Goal: Information Seeking & Learning: Learn about a topic

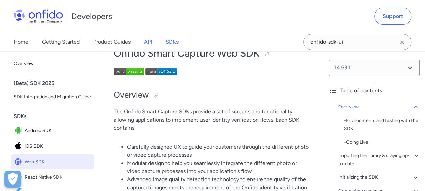
click at [152, 40] on link "API" at bounding box center [148, 41] width 8 height 19
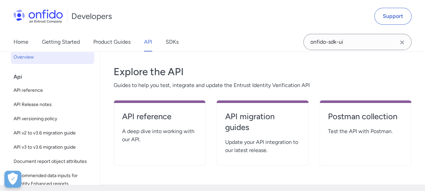
scroll to position [109, 0]
click at [148, 111] on h4 "API reference" at bounding box center [159, 116] width 75 height 11
select select "http"
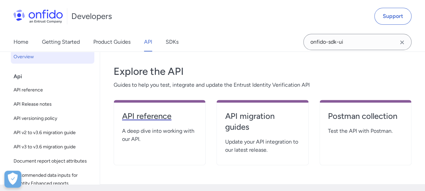
select select "http"
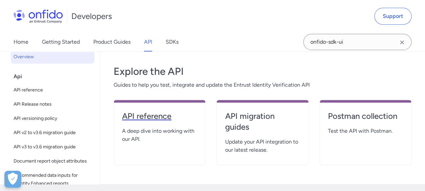
select select "http"
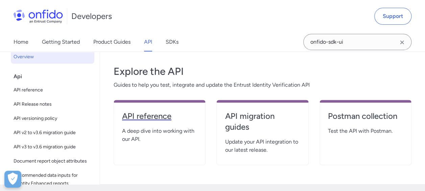
select select "http"
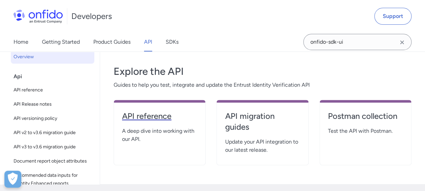
select select "http"
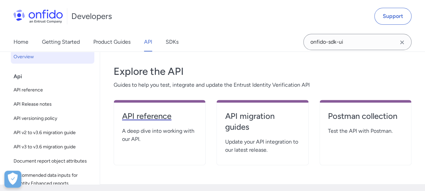
select select "http"
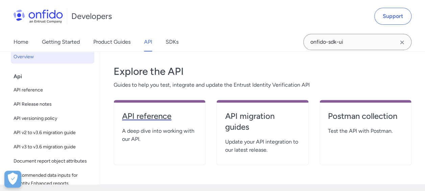
select select "http"
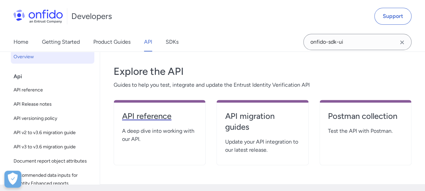
select select "http"
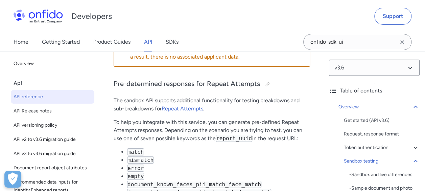
scroll to position [3705, 0]
drag, startPoint x: 175, startPoint y: 156, endPoint x: 242, endPoint y: 164, distance: 66.8
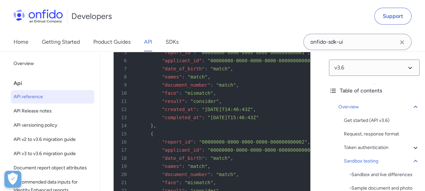
scroll to position [4893, 0]
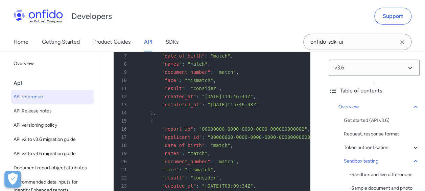
drag, startPoint x: 176, startPoint y: 120, endPoint x: 194, endPoint y: 121, distance: 18.0
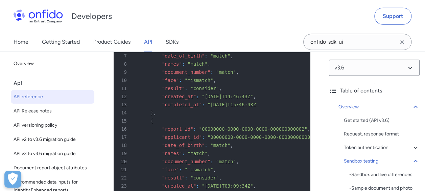
drag, startPoint x: 194, startPoint y: 121, endPoint x: 228, endPoint y: 133, distance: 36.3
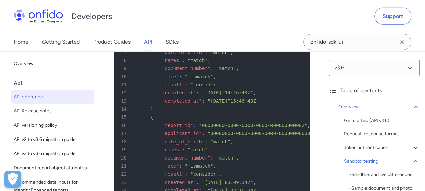
scroll to position [4907, 0]
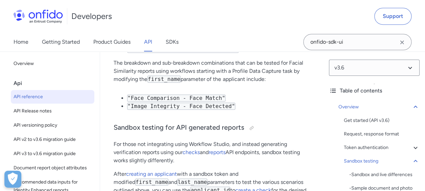
scroll to position [5259, 0]
